Goal: Navigation & Orientation: Find specific page/section

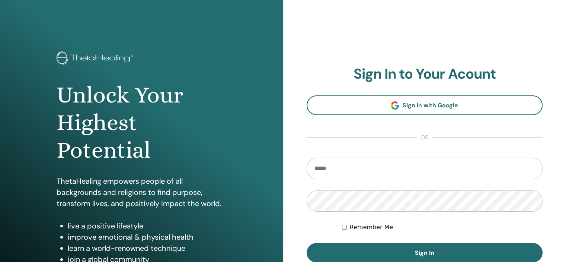
type input "**********"
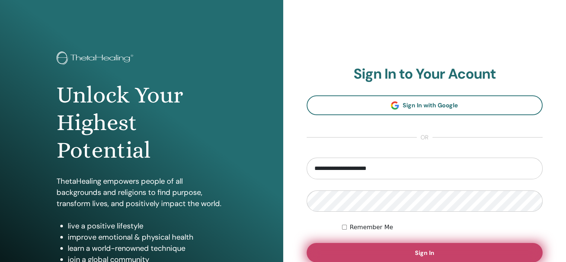
click at [390, 252] on button "Sign In" at bounding box center [425, 252] width 236 height 19
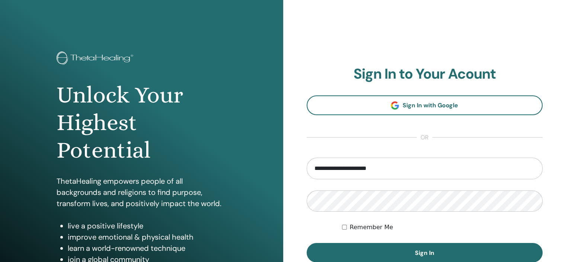
scroll to position [95, 0]
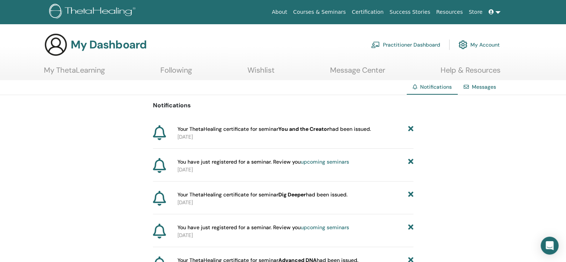
click at [434, 86] on span "Notifications" at bounding box center [436, 86] width 32 height 7
click at [466, 69] on link "Help & Resources" at bounding box center [470, 72] width 60 height 15
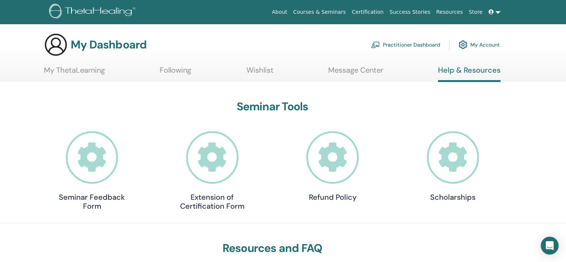
click at [362, 73] on link "Message Center" at bounding box center [355, 72] width 55 height 15
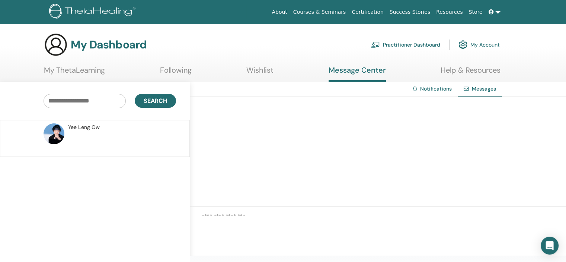
click at [256, 70] on link "Wishlist" at bounding box center [259, 72] width 27 height 15
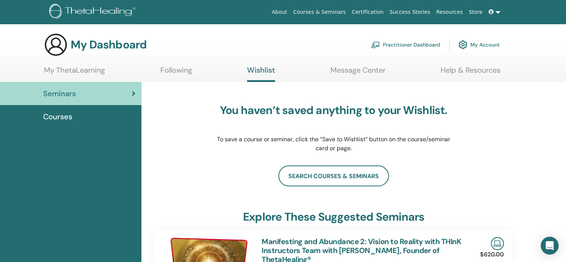
click at [180, 72] on link "Following" at bounding box center [176, 72] width 32 height 15
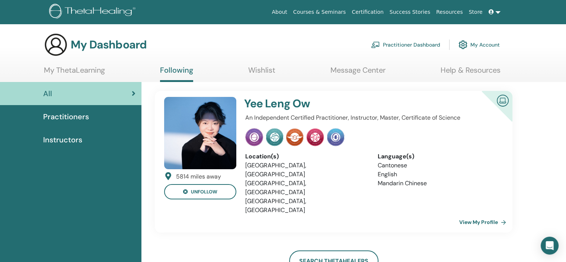
click at [79, 68] on link "My ThetaLearning" at bounding box center [74, 72] width 61 height 15
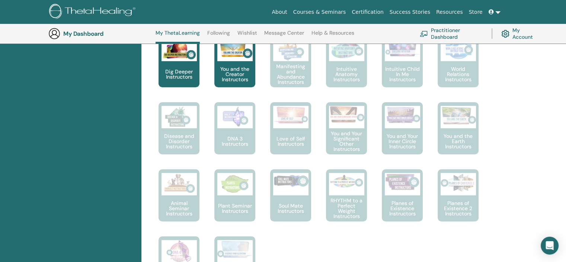
scroll to position [327, 0]
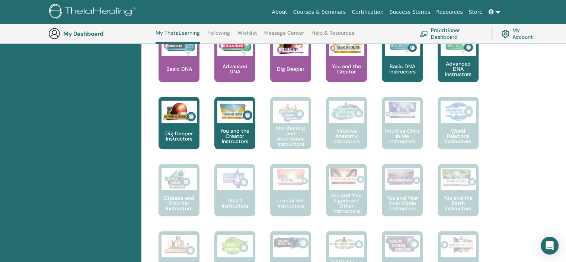
drag, startPoint x: 567, startPoint y: 84, endPoint x: 555, endPoint y: 110, distance: 28.5
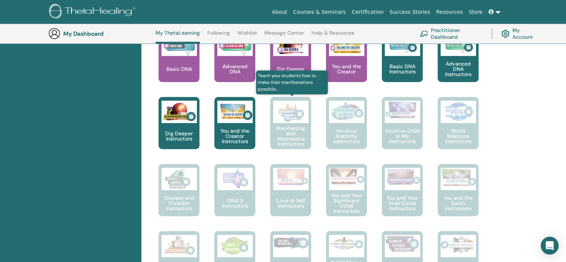
click at [290, 144] on p "Manifesting and Abundance Instructors" at bounding box center [290, 135] width 41 height 21
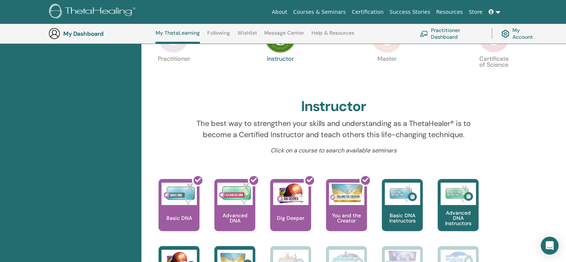
scroll to position [10, 0]
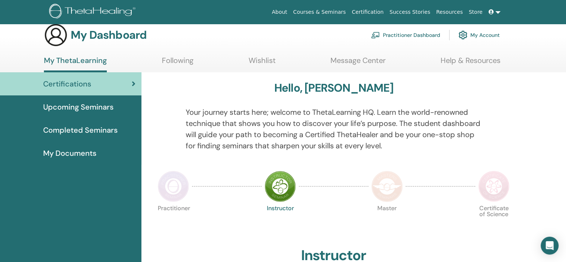
click at [87, 105] on span "Upcoming Seminars" at bounding box center [78, 106] width 70 height 11
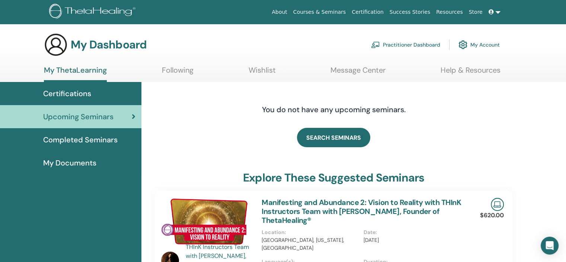
click at [94, 141] on span "Completed Seminars" at bounding box center [80, 139] width 74 height 11
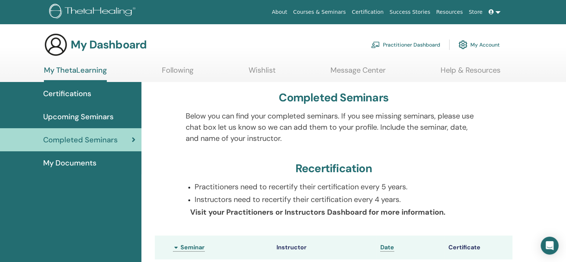
click at [66, 163] on span "My Documents" at bounding box center [69, 162] width 53 height 11
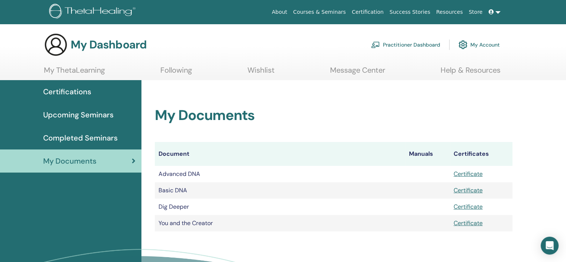
click at [262, 69] on link "Wishlist" at bounding box center [260, 72] width 27 height 15
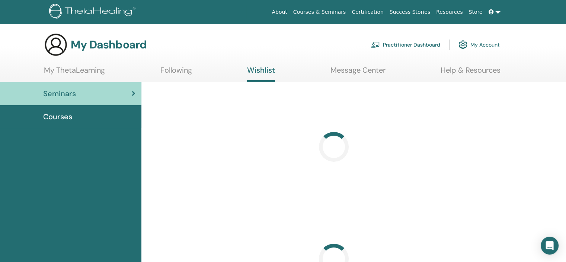
click at [359, 70] on link "Message Center" at bounding box center [357, 72] width 55 height 15
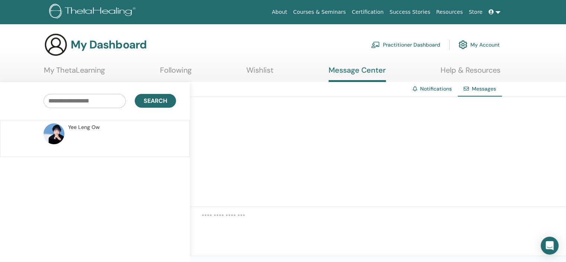
click at [402, 42] on link "Practitioner Dashboard" at bounding box center [405, 44] width 69 height 16
